Goal: Check status: Check status

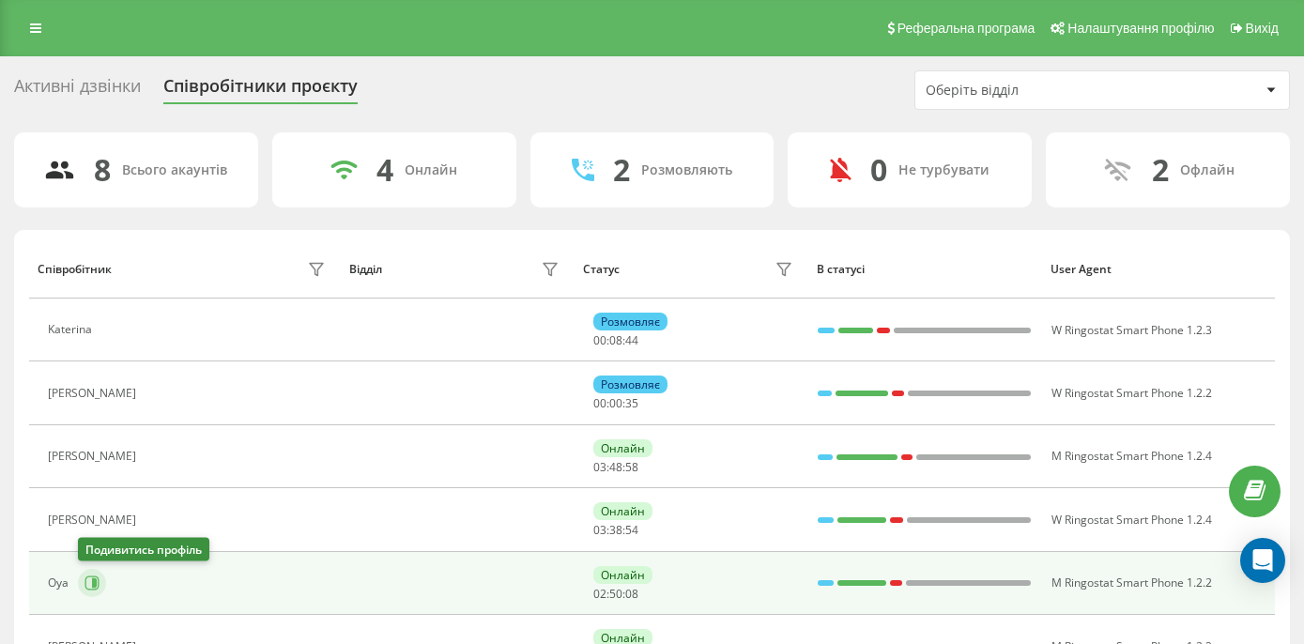
click at [93, 589] on icon at bounding box center [92, 583] width 15 height 15
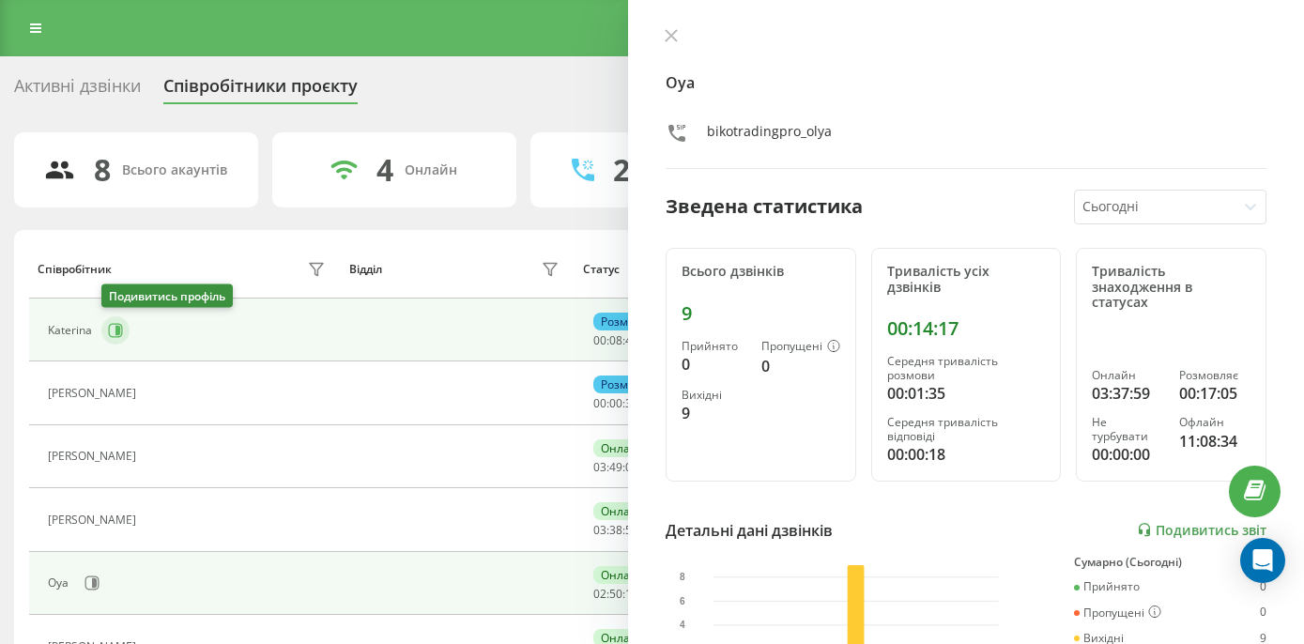
click at [108, 327] on icon at bounding box center [115, 330] width 15 height 15
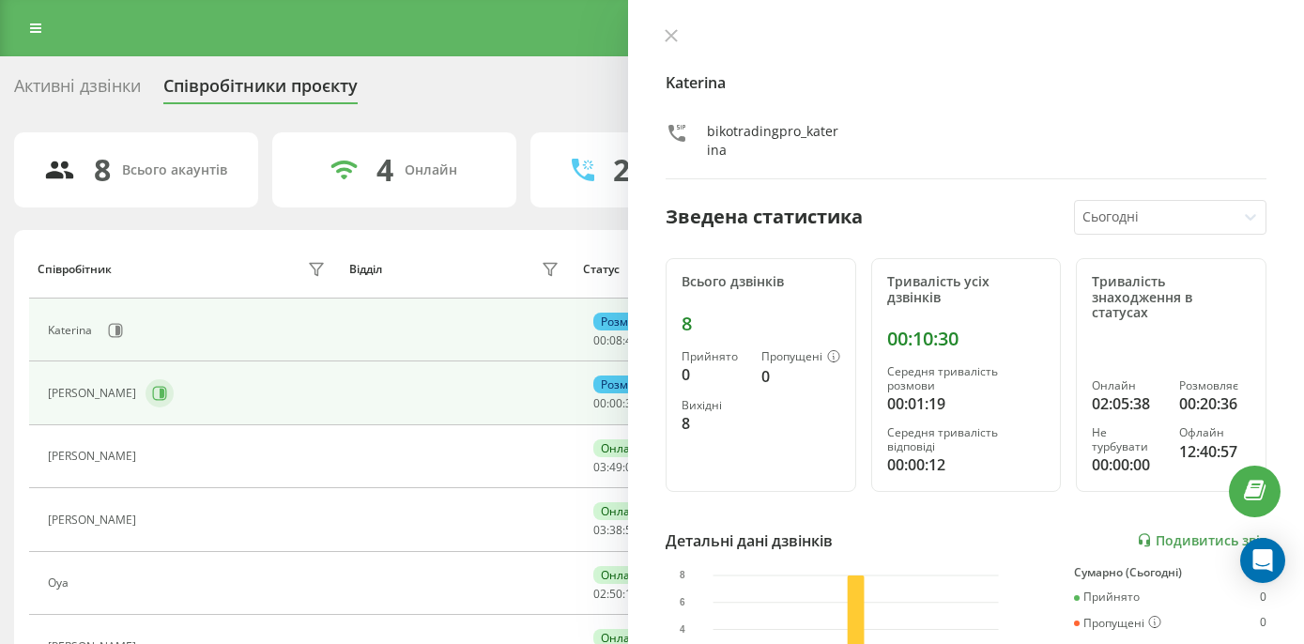
click at [160, 398] on icon at bounding box center [162, 393] width 5 height 9
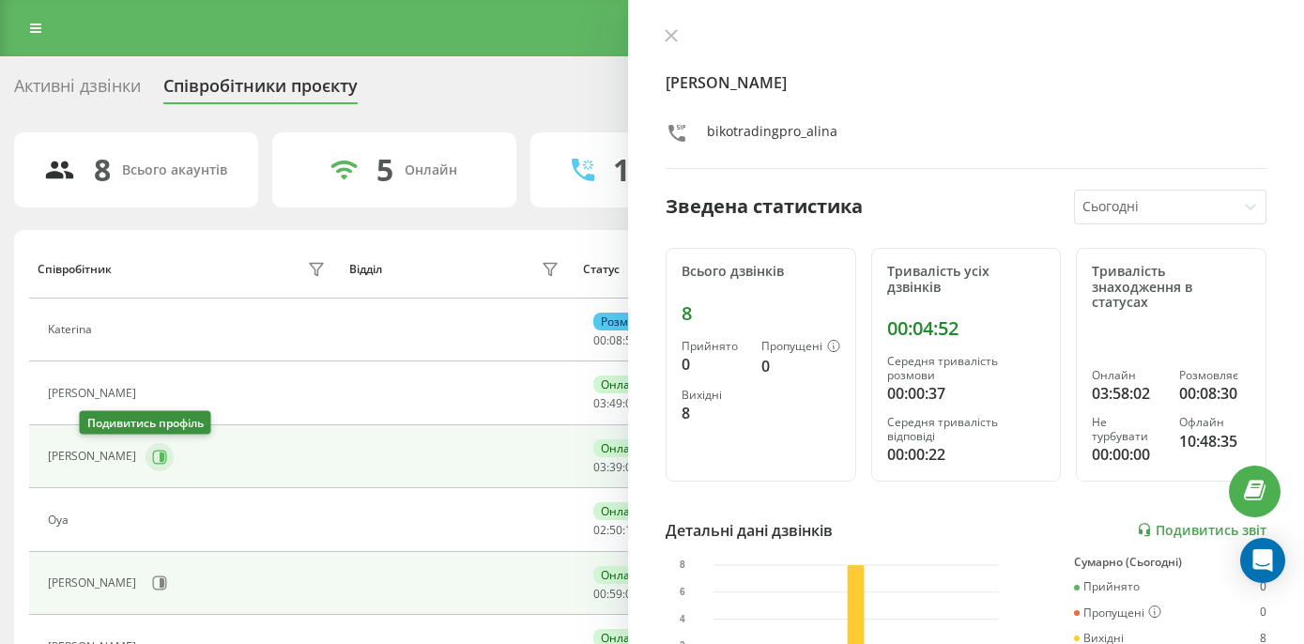
click at [160, 455] on icon at bounding box center [162, 456] width 5 height 9
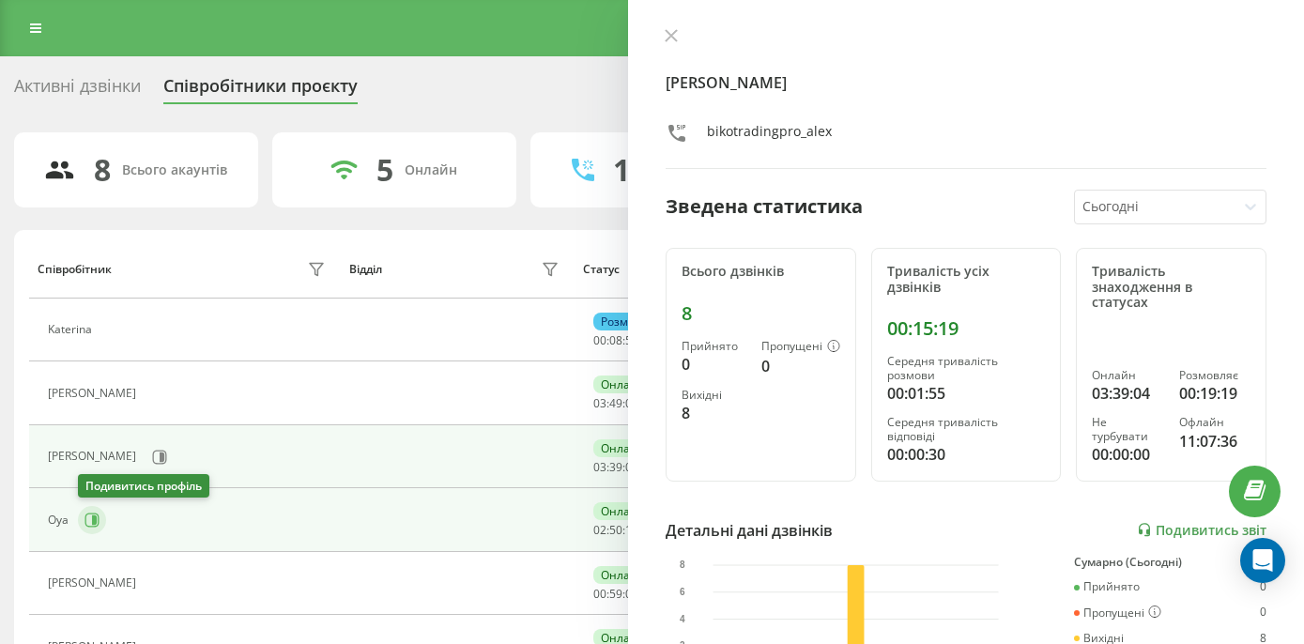
click at [92, 517] on icon at bounding box center [94, 520] width 5 height 9
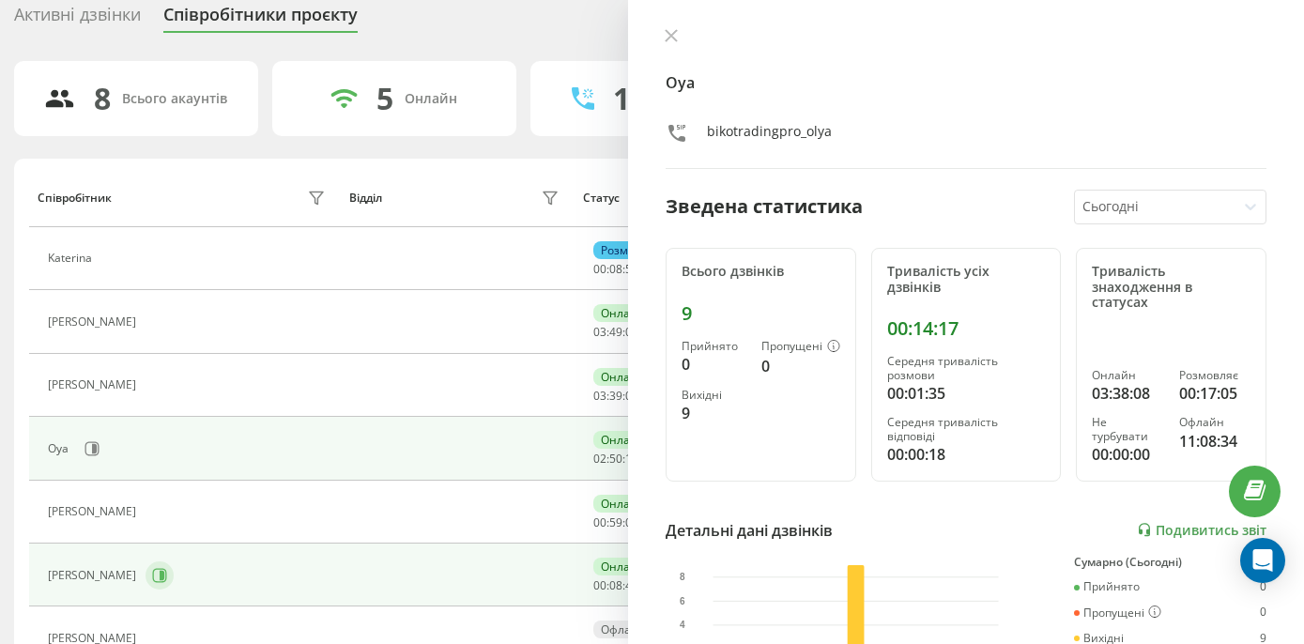
scroll to position [71, 0]
click at [152, 579] on icon at bounding box center [159, 575] width 15 height 15
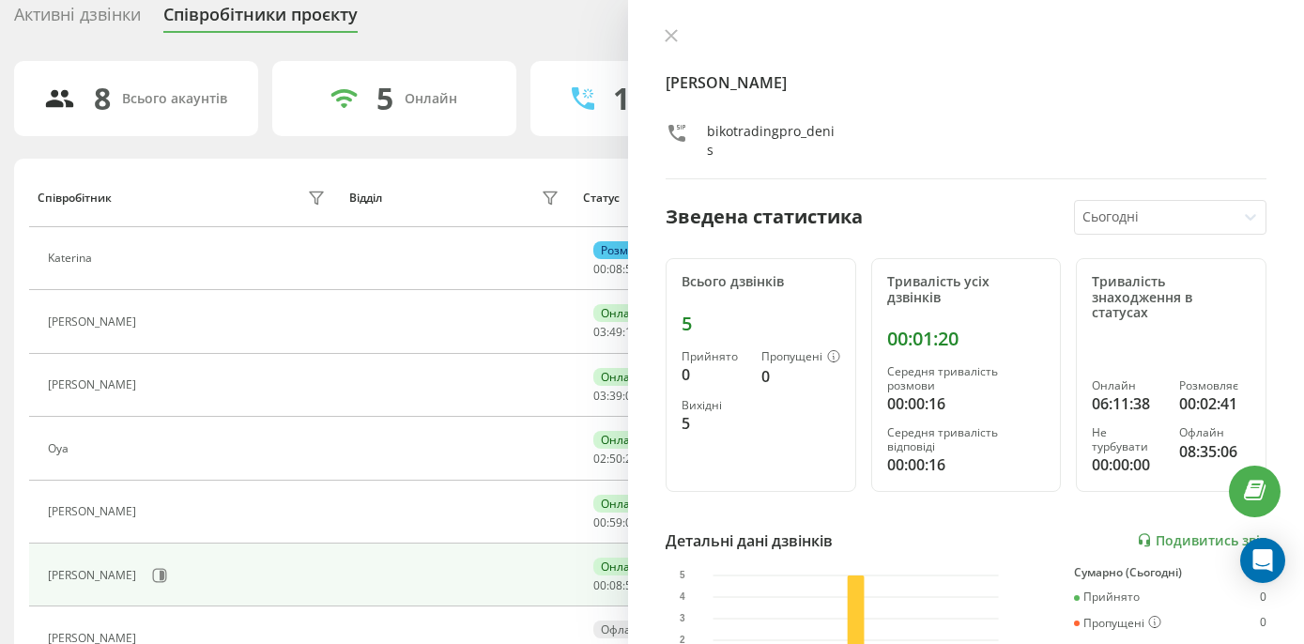
click at [674, 27] on div "[PERSON_NAME] Зведена статистика Сьогодні Всього дзвінків 5 Прийнято 0 Пропущен…" at bounding box center [966, 322] width 676 height 644
click at [671, 34] on icon at bounding box center [671, 35] width 11 height 11
